Goal: Task Accomplishment & Management: Manage account settings

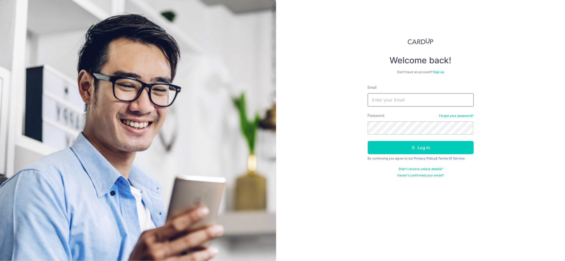
click at [407, 100] on input "Email" at bounding box center [421, 99] width 106 height 13
type input "[EMAIL_ADDRESS][DOMAIN_NAME]"
click at [412, 147] on icon "submit" at bounding box center [413, 147] width 4 height 4
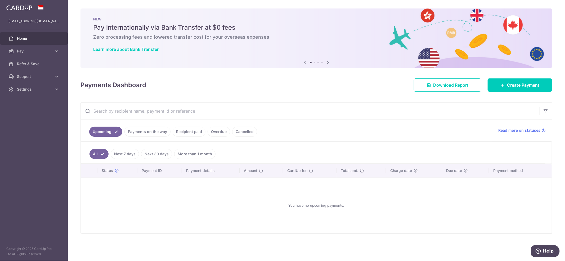
click at [177, 132] on link "Recipient paid" at bounding box center [189, 132] width 33 height 10
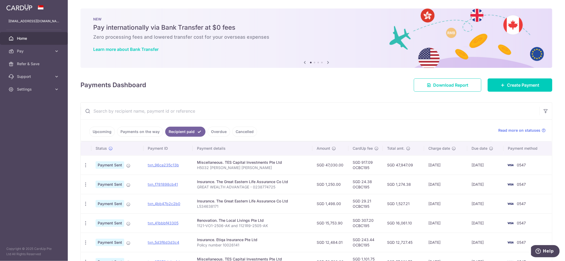
scroll to position [35, 0]
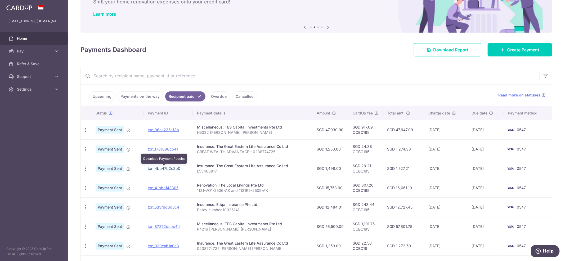
drag, startPoint x: 162, startPoint y: 169, endPoint x: 315, endPoint y: 23, distance: 211.9
click at [162, 169] on link "txn_4bb47b2c2b0" at bounding box center [164, 168] width 33 height 5
